Goal: Check status: Check status

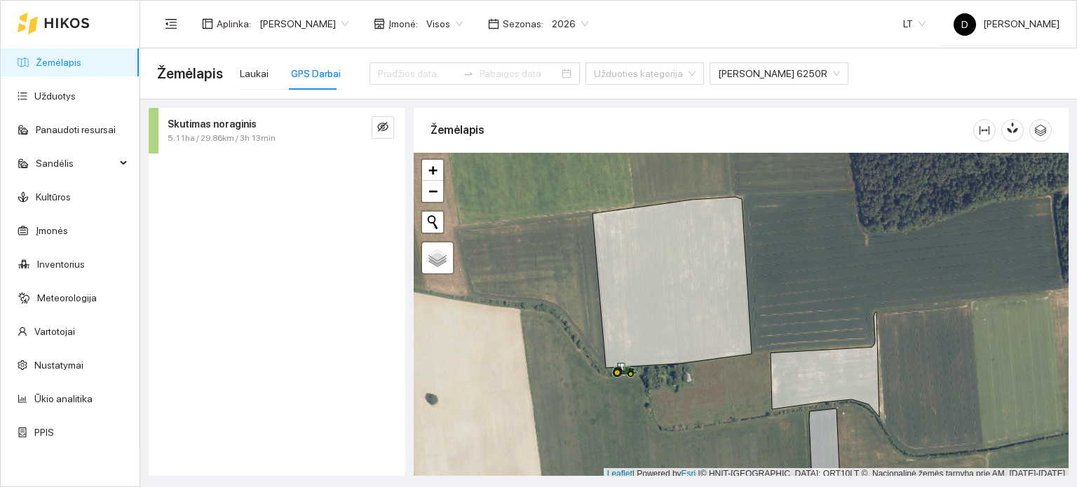
scroll to position [4, 0]
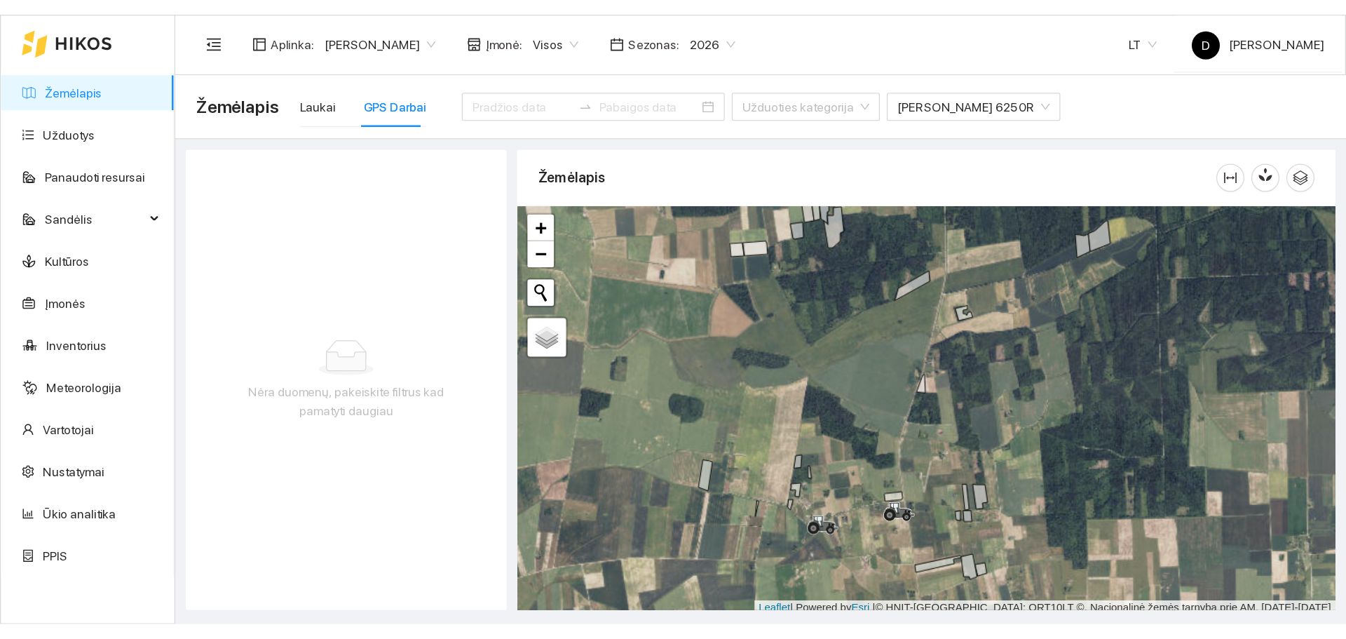
scroll to position [4, 0]
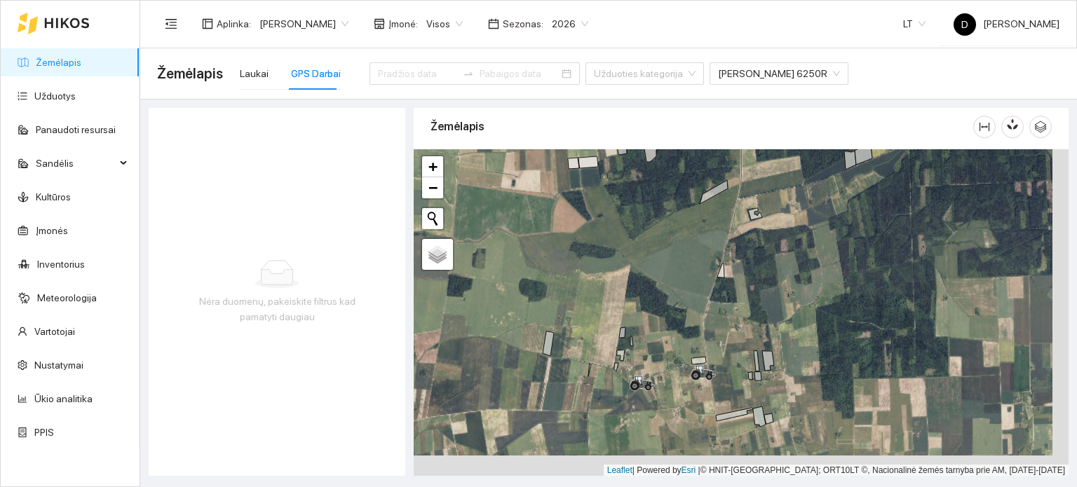
drag, startPoint x: 686, startPoint y: 371, endPoint x: 664, endPoint y: 313, distance: 61.7
click at [664, 317] on div at bounding box center [741, 312] width 655 height 327
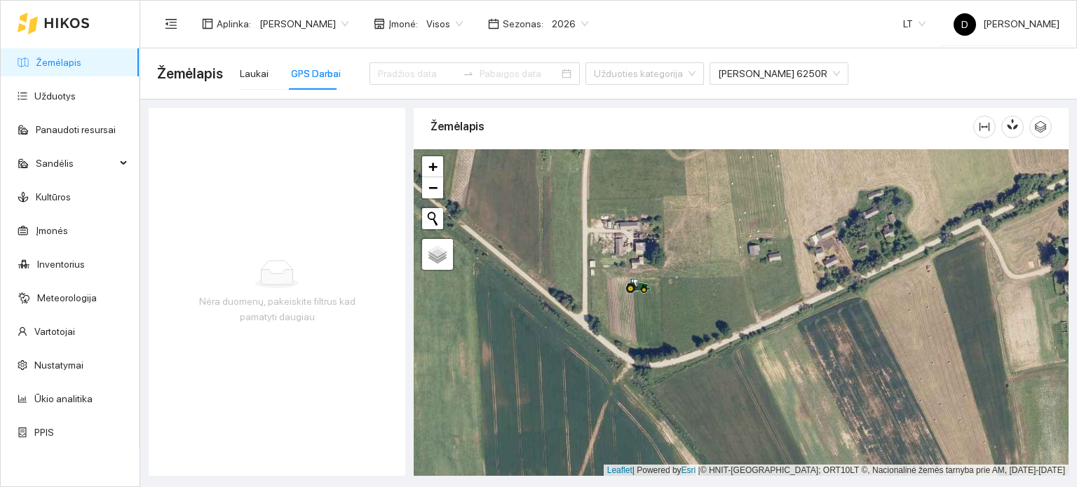
click at [266, 77] on div "Laukai GPS Darbai" at bounding box center [290, 73] width 101 height 32
click at [259, 73] on div "Laukai" at bounding box center [254, 73] width 29 height 15
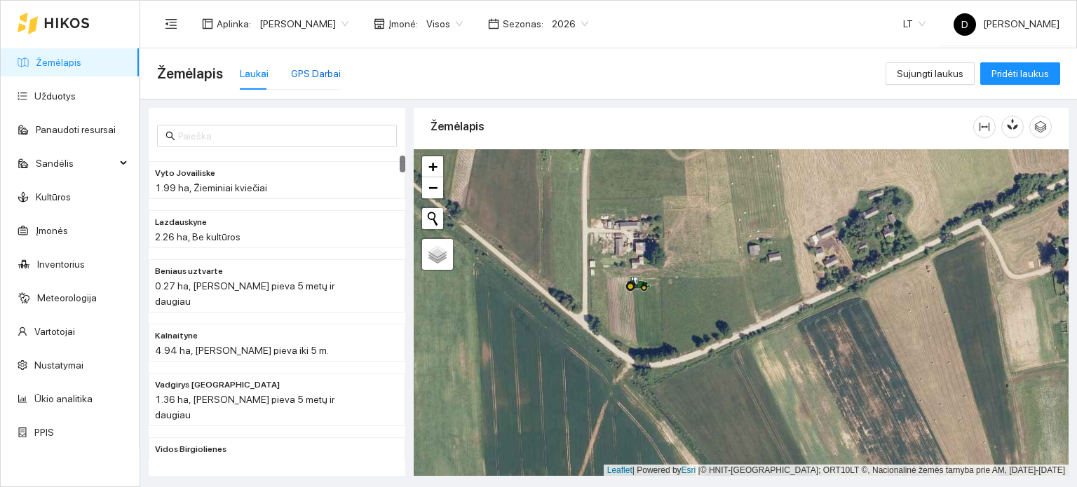
click at [307, 73] on div "GPS Darbai" at bounding box center [316, 73] width 50 height 15
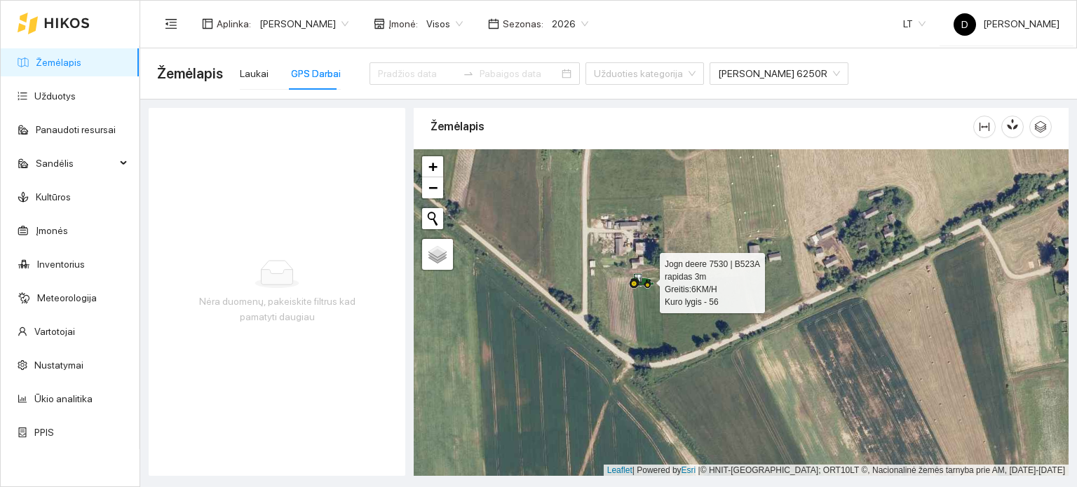
click at [640, 282] on icon at bounding box center [642, 278] width 24 height 11
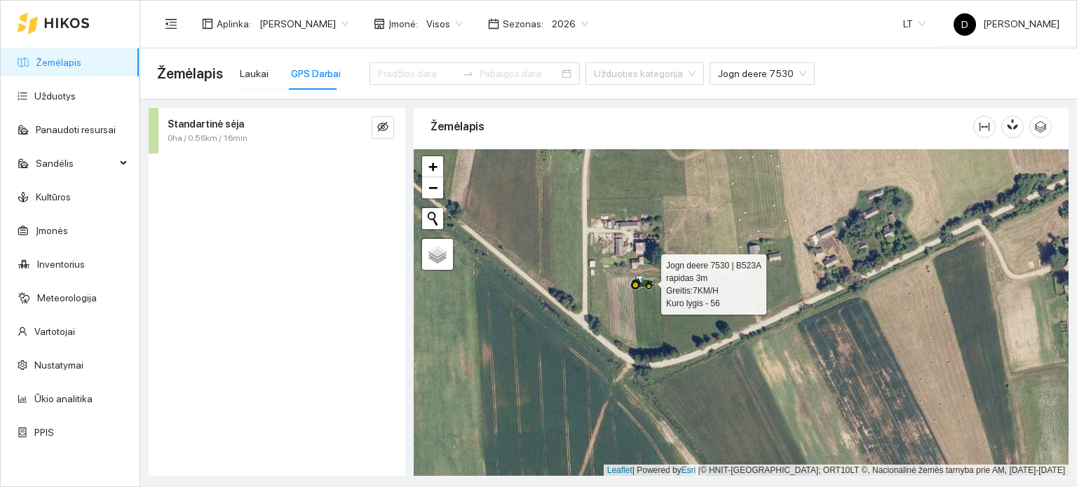
click at [640, 282] on icon at bounding box center [642, 282] width 25 height 15
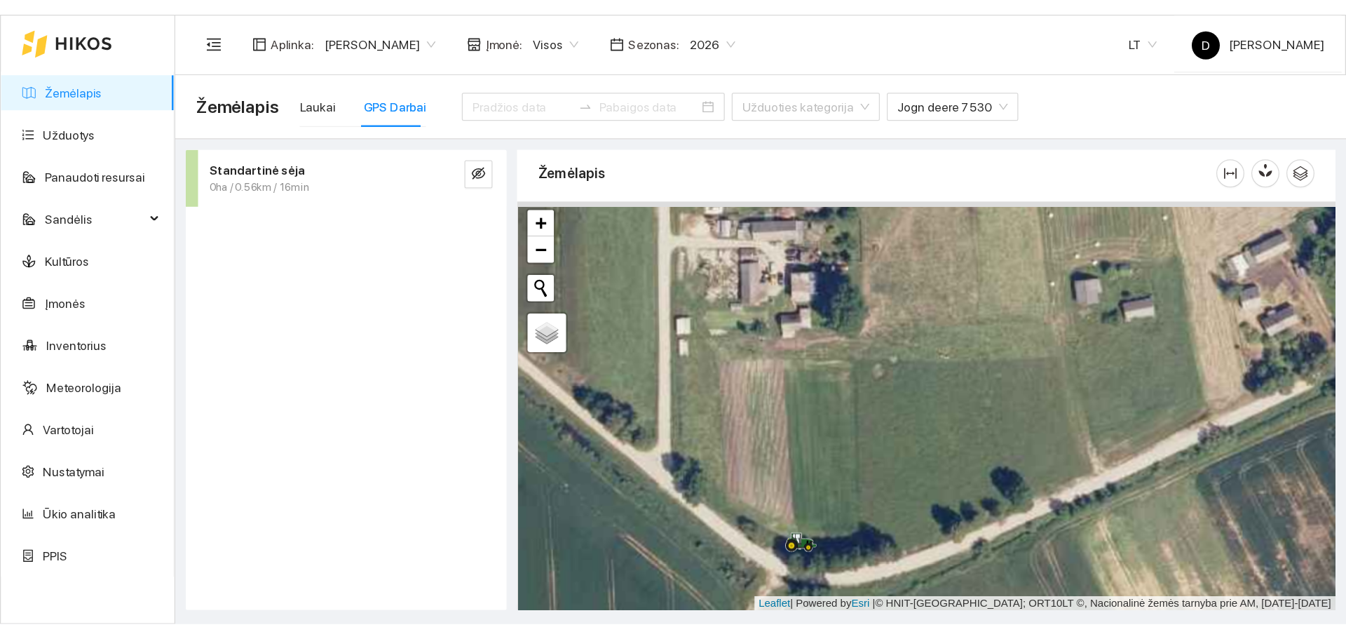
scroll to position [4, 0]
